Goal: Check status: Check status

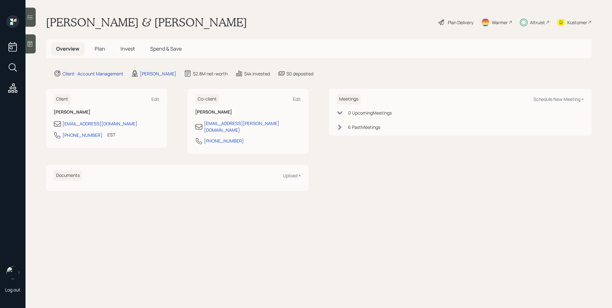
click at [539, 21] on div "Altruist" at bounding box center [537, 22] width 15 height 7
click at [118, 47] on h5 "Invest" at bounding box center [127, 49] width 25 height 14
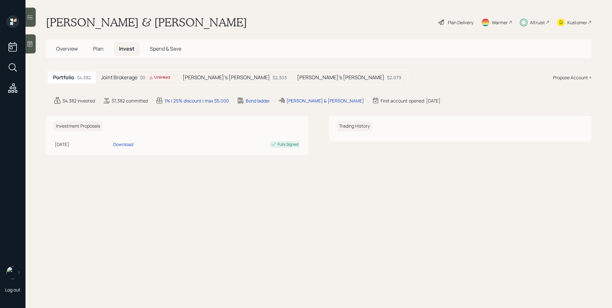
click at [208, 77] on h5 "[PERSON_NAME]'s [PERSON_NAME]" at bounding box center [226, 78] width 87 height 6
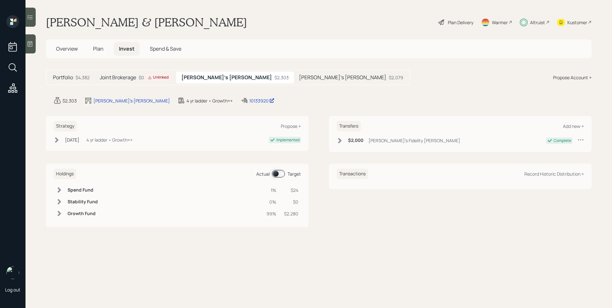
click at [279, 170] on span at bounding box center [278, 174] width 13 height 8
click at [281, 174] on span at bounding box center [278, 174] width 13 height 8
click at [276, 173] on span at bounding box center [278, 174] width 13 height 8
click at [294, 74] on div "[PERSON_NAME]'s [PERSON_NAME] $2,079" at bounding box center [351, 78] width 114 height 12
click at [281, 173] on span at bounding box center [278, 174] width 13 height 8
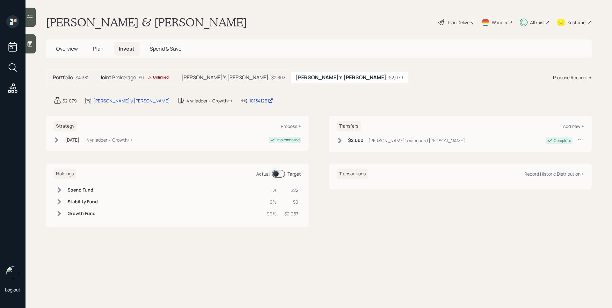
click at [281, 173] on span at bounding box center [278, 174] width 13 height 8
click at [69, 45] on h5 "Overview" at bounding box center [67, 49] width 32 height 14
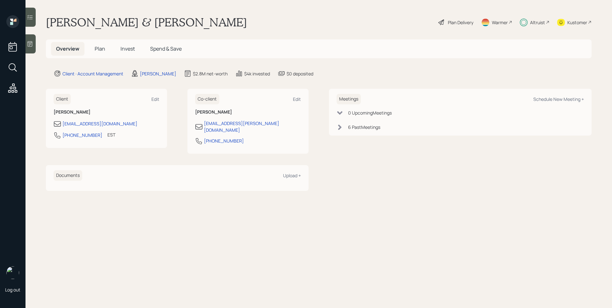
click at [340, 125] on icon at bounding box center [339, 127] width 6 height 6
